Goal: Task Accomplishment & Management: Complete application form

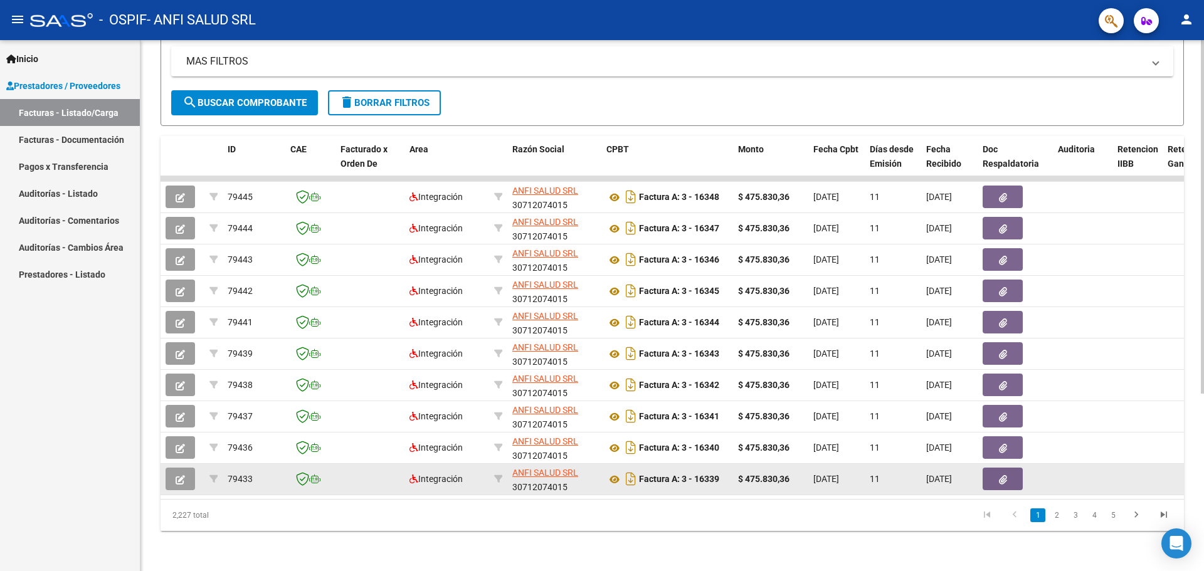
scroll to position [266, 0]
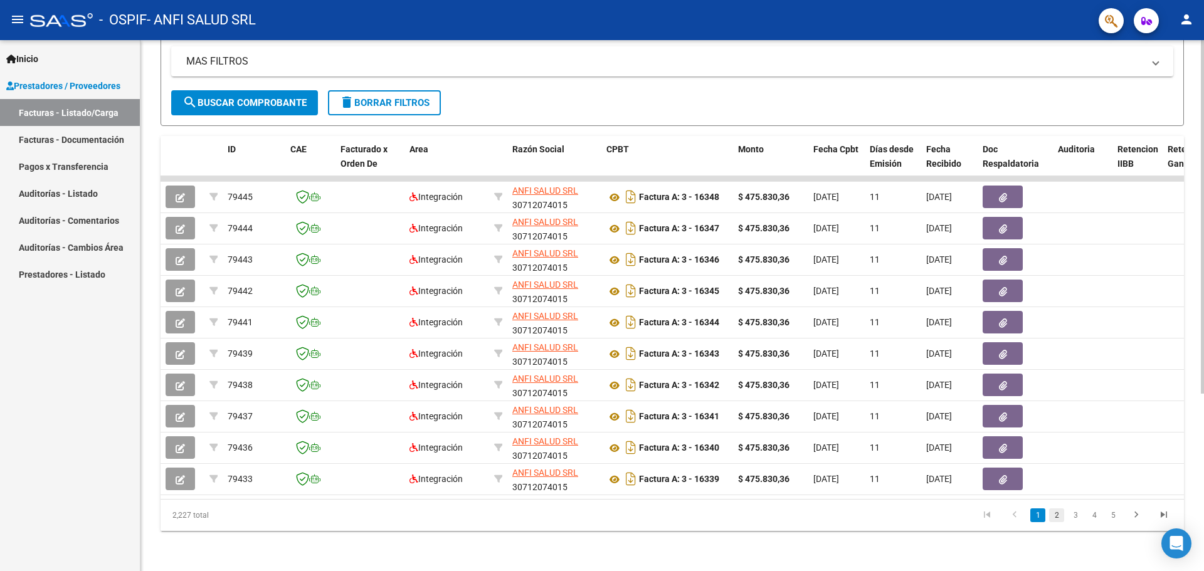
click at [1054, 517] on link "2" at bounding box center [1056, 516] width 15 height 14
click at [1073, 516] on link "3" at bounding box center [1075, 516] width 15 height 14
drag, startPoint x: 505, startPoint y: 489, endPoint x: 690, endPoint y: 489, distance: 184.3
click at [690, 489] on datatable-body "79412 Integración ANFI SALUD SRL 30712074015 Factura A: 3 - 16328 $ 475.830,36 …" at bounding box center [672, 337] width 1023 height 323
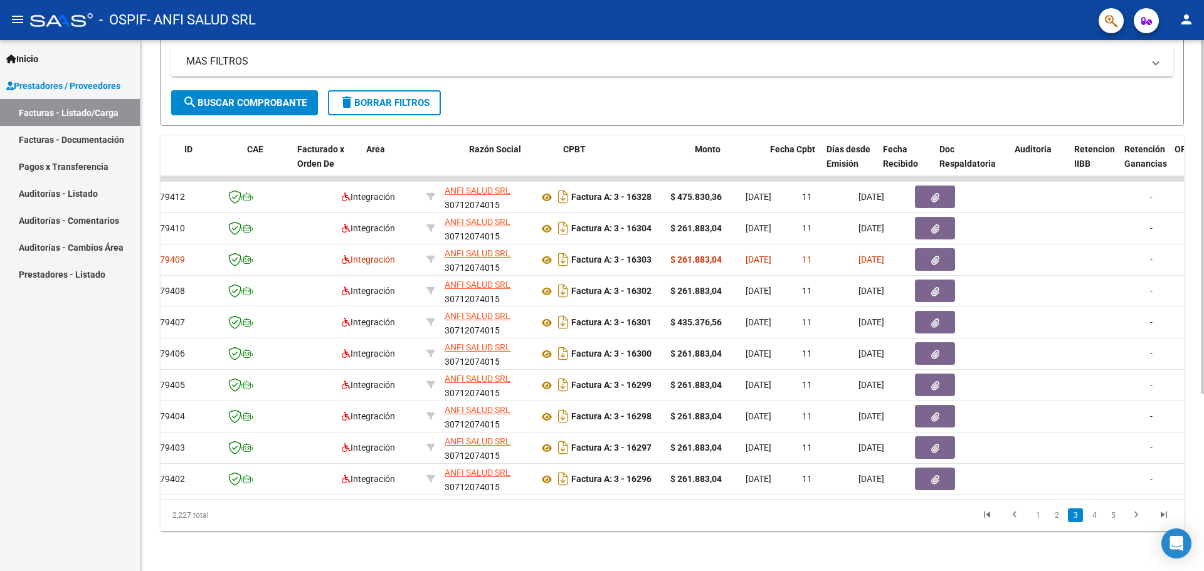
scroll to position [0, 0]
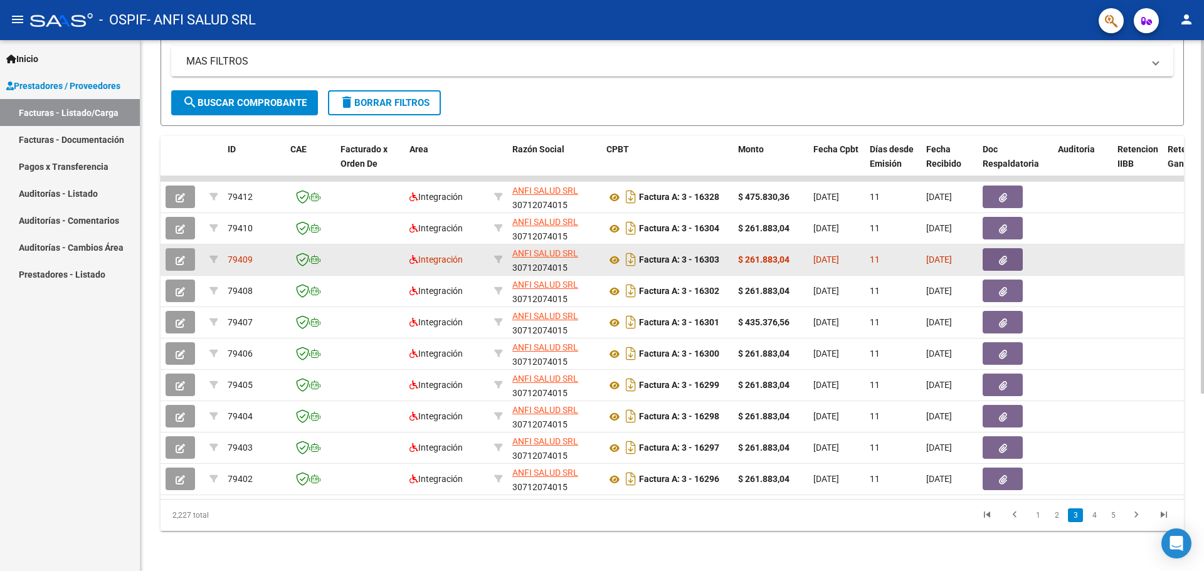
click at [1001, 256] on icon "button" at bounding box center [1003, 260] width 8 height 9
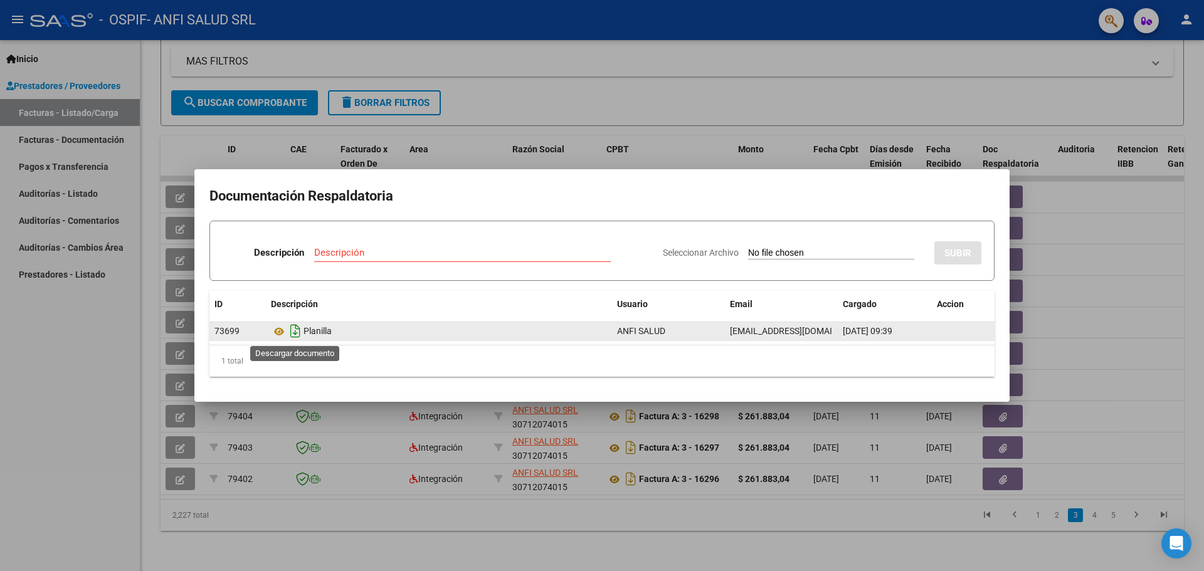
click at [297, 333] on icon "Descargar documento" at bounding box center [295, 331] width 16 height 20
click at [376, 256] on input "Descripción" at bounding box center [462, 252] width 297 height 11
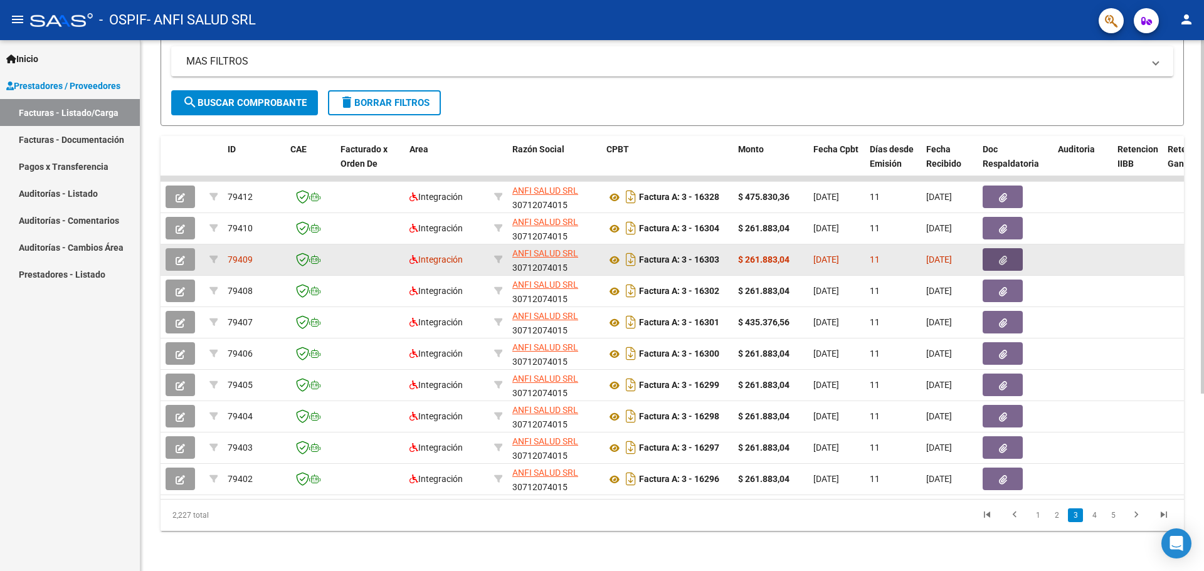
click at [177, 256] on icon "button" at bounding box center [180, 260] width 9 height 9
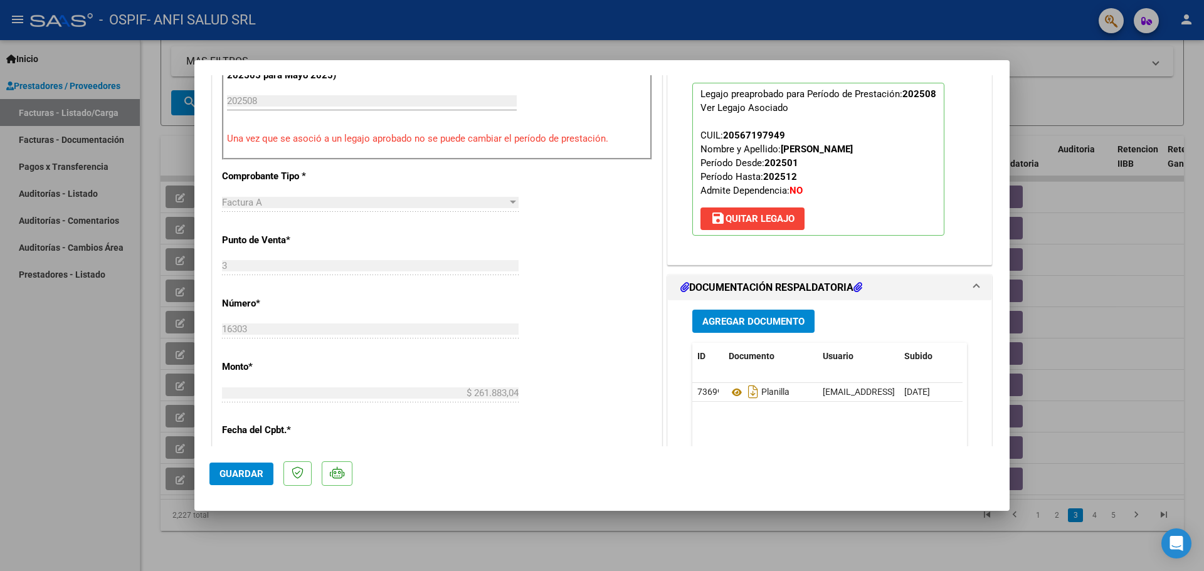
scroll to position [376, 0]
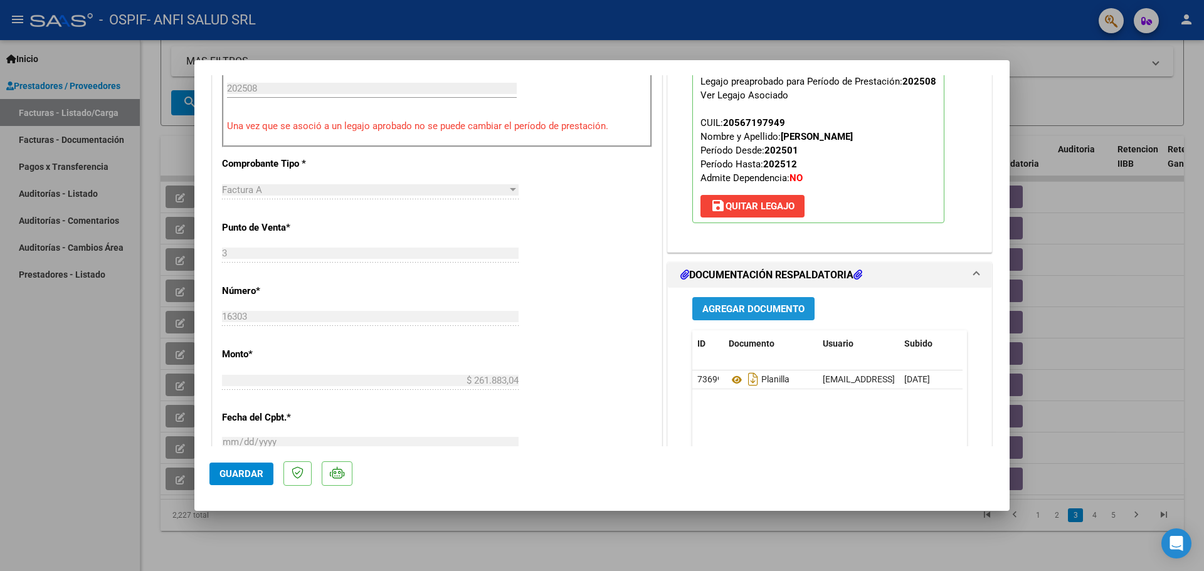
click at [735, 308] on span "Agregar Documento" at bounding box center [753, 308] width 102 height 11
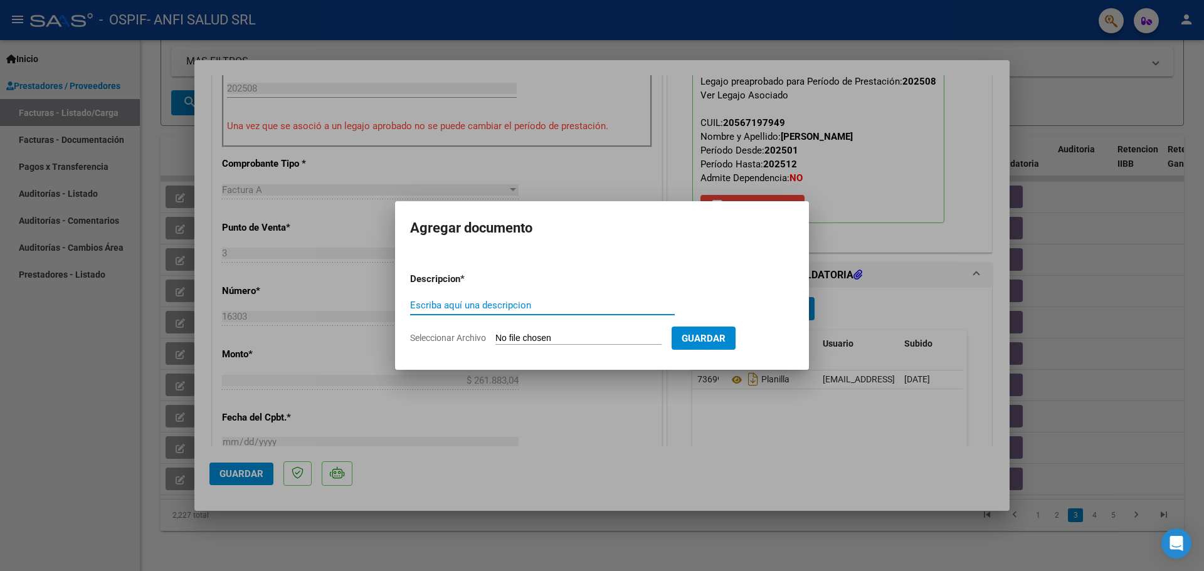
click at [533, 303] on input "Escriba aquí una descripcion" at bounding box center [542, 305] width 265 height 11
type input "PLANILLA CORRECTA"
click at [521, 338] on input "Seleccionar Archivo" at bounding box center [578, 339] width 166 height 12
type input "C:\fakepath\[PERSON_NAME].pdf"
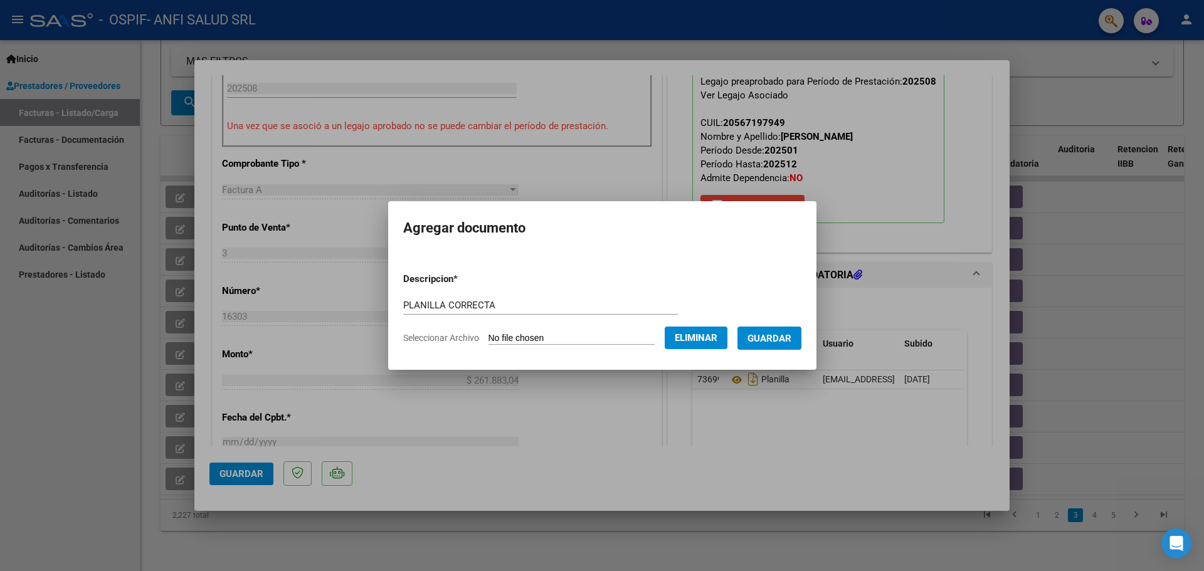
click at [785, 344] on button "Guardar" at bounding box center [769, 338] width 64 height 23
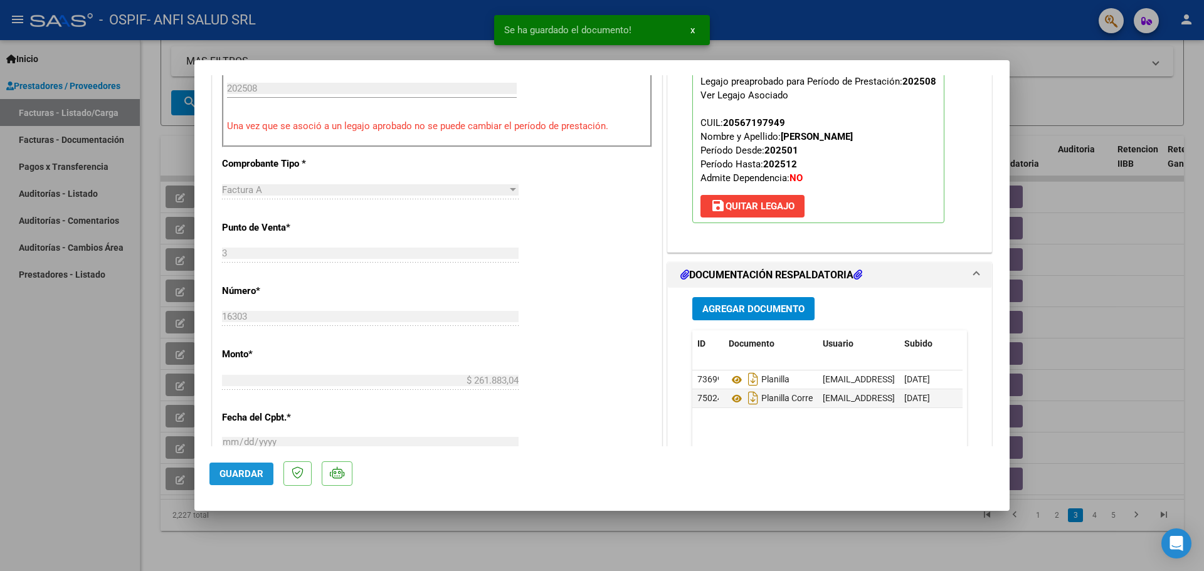
click at [255, 471] on span "Guardar" at bounding box center [241, 473] width 44 height 11
type input "$ 0,00"
